Goal: Find specific page/section: Find specific page/section

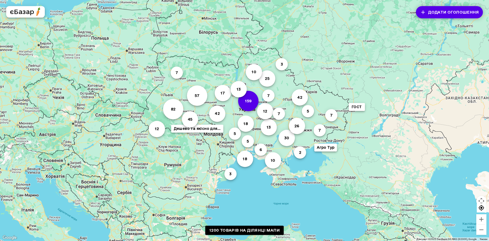
click at [255, 107] on button "159" at bounding box center [248, 101] width 20 height 20
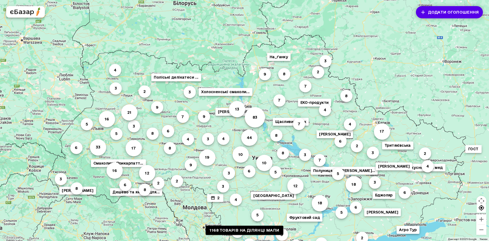
click at [258, 120] on button "83" at bounding box center [255, 117] width 20 height 20
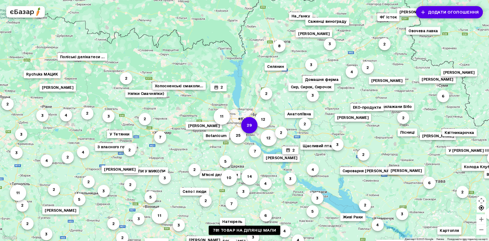
click at [250, 128] on button "29" at bounding box center [249, 125] width 16 height 16
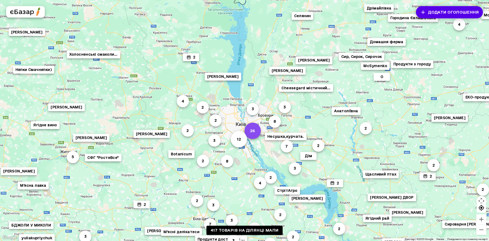
click at [255, 130] on button "26" at bounding box center [253, 131] width 16 height 16
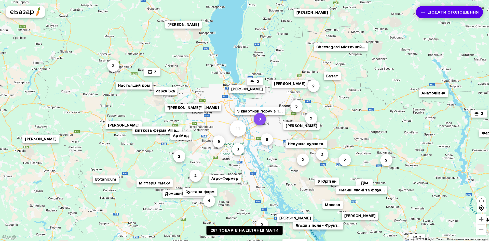
click at [260, 122] on button "8" at bounding box center [260, 119] width 12 height 12
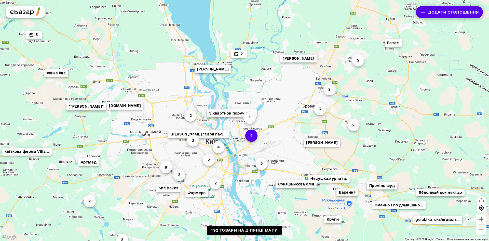
click at [257, 136] on button "4" at bounding box center [251, 135] width 12 height 12
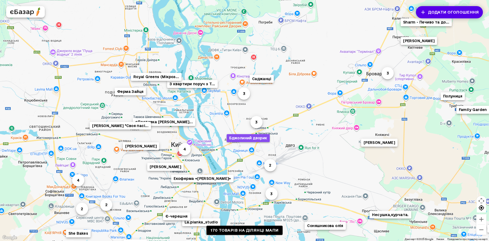
click at [258, 139] on button "Бджолиний дворик" at bounding box center [248, 138] width 43 height 8
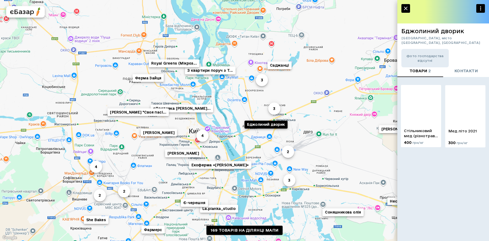
click at [421, 122] on img at bounding box center [421, 105] width 40 height 40
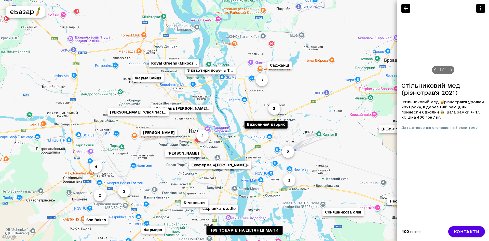
click at [453, 68] on icon at bounding box center [451, 70] width 5 height 5
click at [452, 68] on icon at bounding box center [451, 70] width 5 height 5
click at [408, 7] on icon "button" at bounding box center [406, 8] width 6 height 6
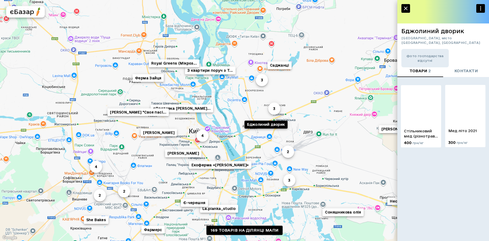
click at [467, 110] on img at bounding box center [466, 105] width 40 height 40
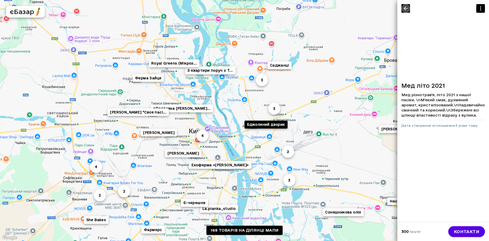
click at [407, 9] on icon "button" at bounding box center [406, 8] width 4 height 4
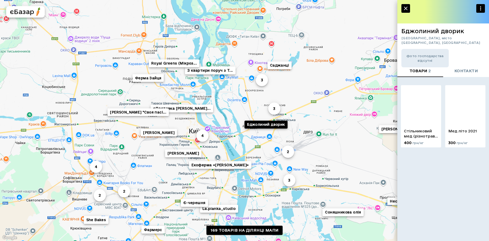
click at [409, 9] on icon "button" at bounding box center [406, 8] width 6 height 6
